Goal: Task Accomplishment & Management: Manage account settings

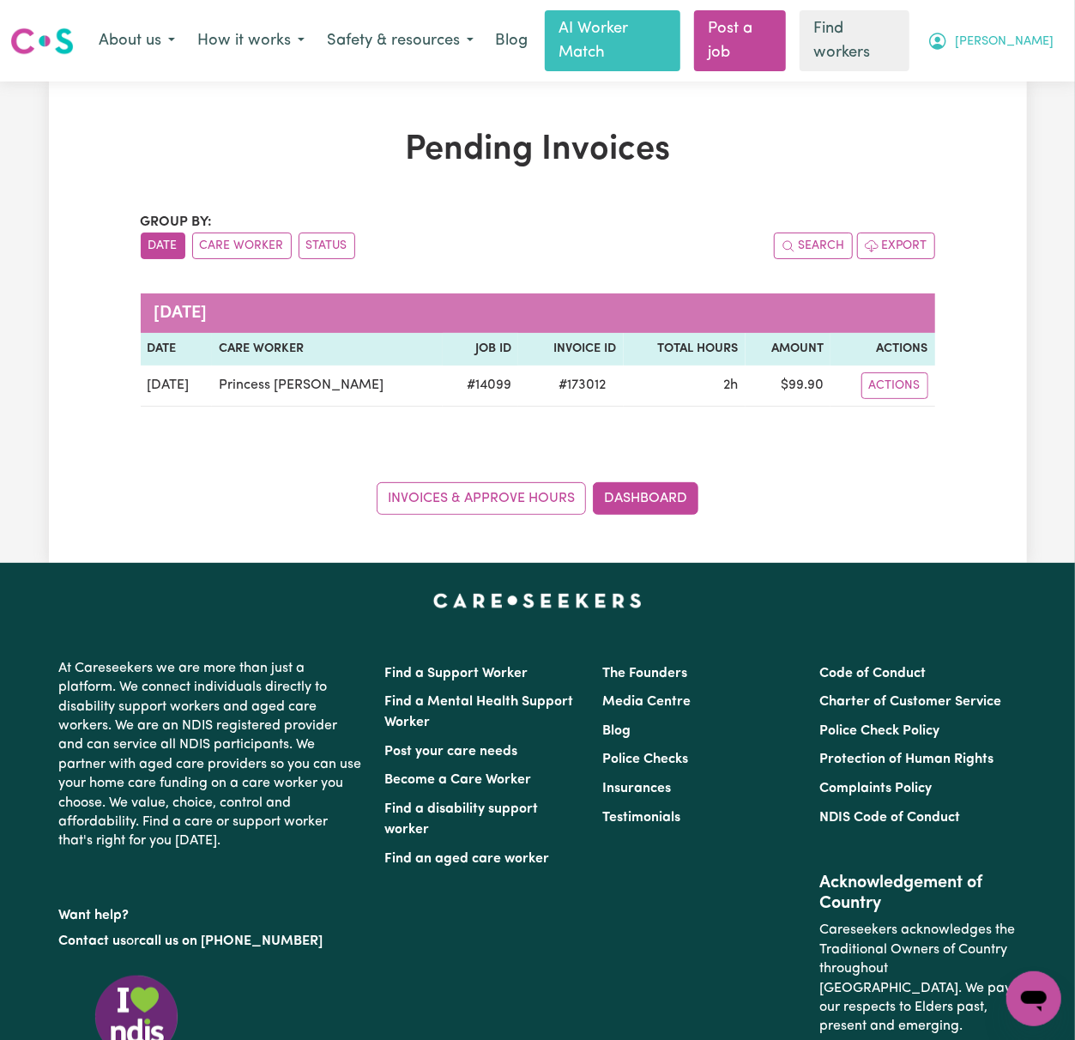
click at [1049, 39] on span "[PERSON_NAME]" at bounding box center [1004, 42] width 99 height 19
click at [1034, 101] on link "Logout" at bounding box center [996, 110] width 136 height 33
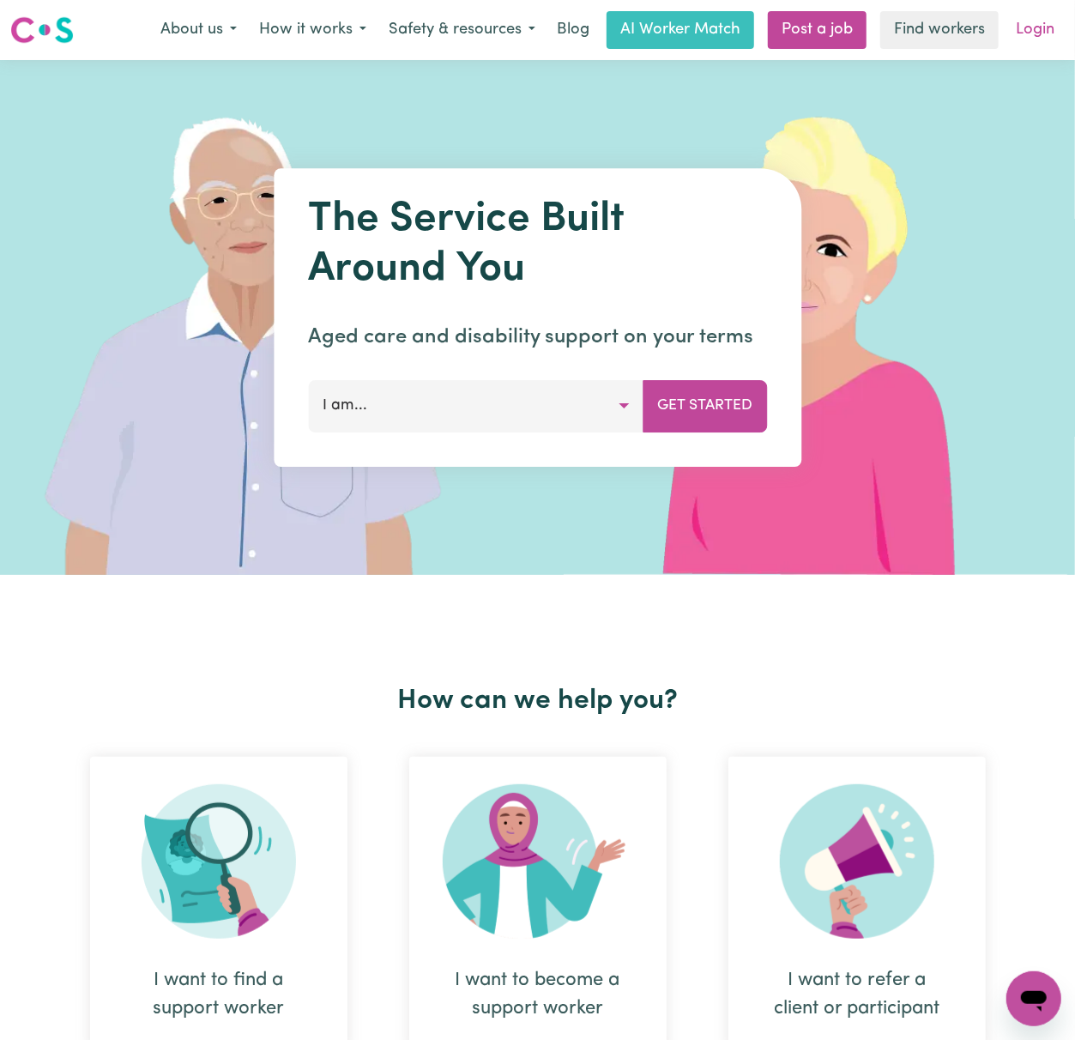
click at [1043, 33] on link "Login" at bounding box center [1035, 30] width 59 height 38
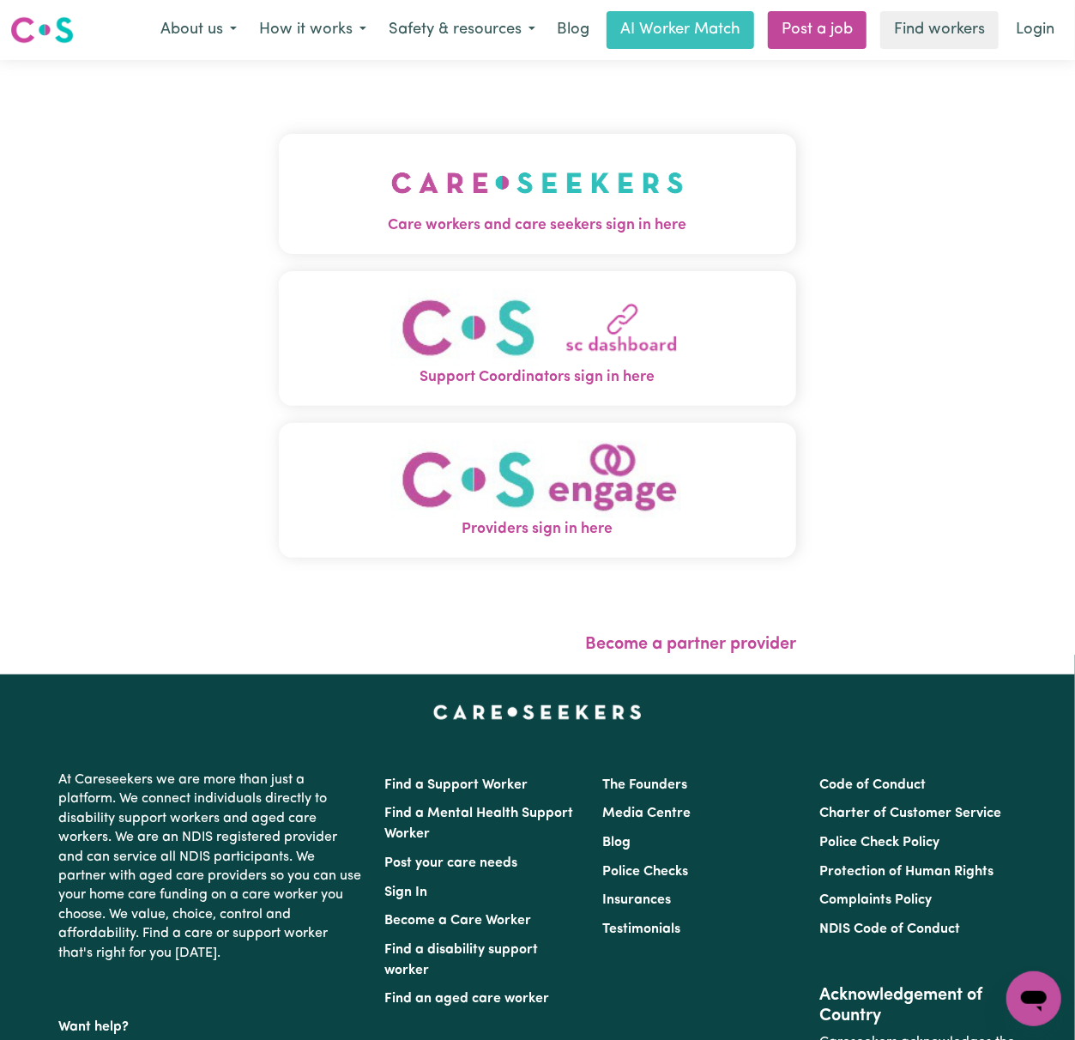
click at [309, 245] on button "Care workers and care seekers sign in here" at bounding box center [537, 194] width 517 height 120
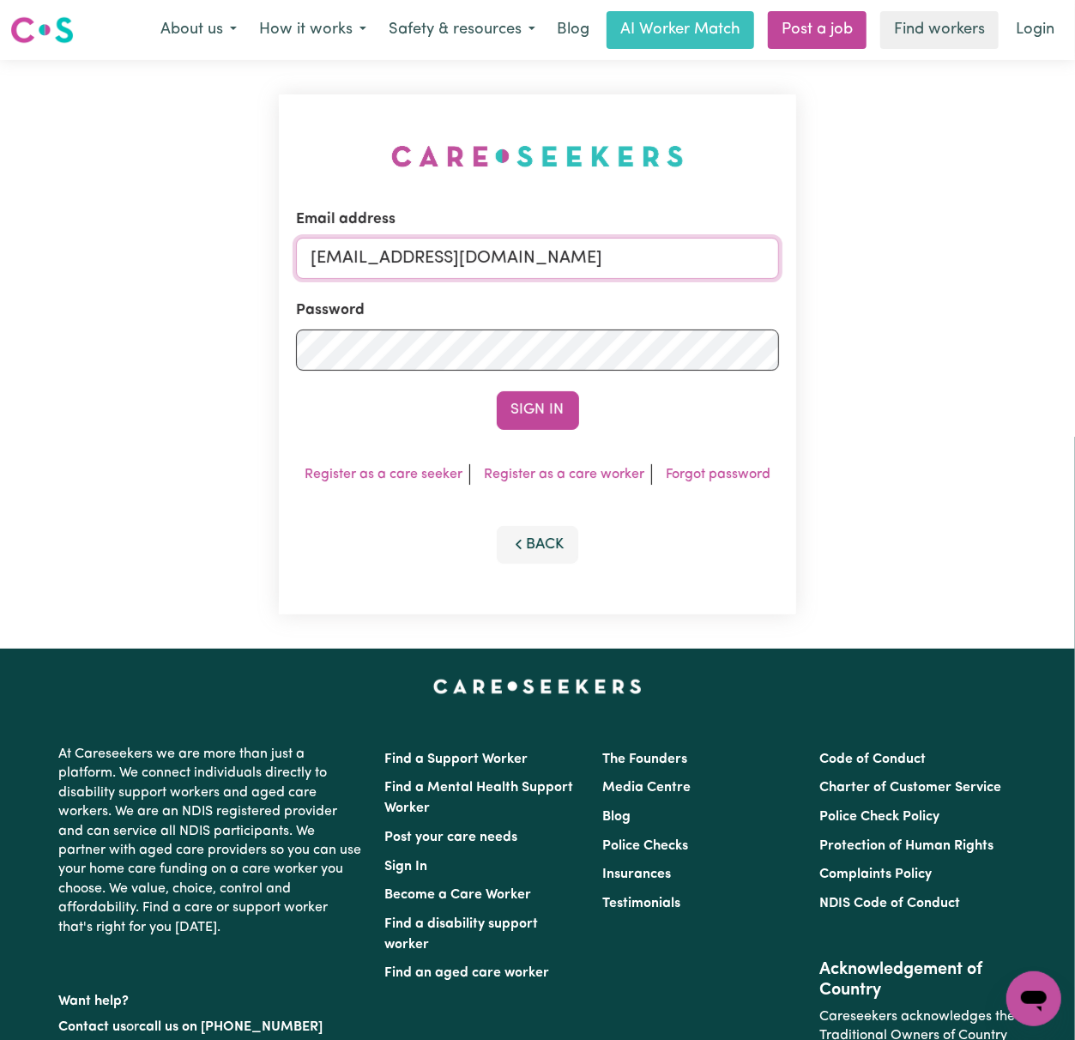
drag, startPoint x: 396, startPoint y: 255, endPoint x: 1340, endPoint y: 238, distance: 944.1
click at [1074, 238] on html "Menu About us How it works Safety & resources Blog AI Worker Match Post a job F…" at bounding box center [537, 693] width 1075 height 1387
paste input "[EMAIL_ADDRESS][DOMAIN_NAME]"
type input "superuser~[EMAIL_ADDRESS][DOMAIN_NAME]"
click at [497, 391] on button "Sign In" at bounding box center [538, 410] width 82 height 38
